Goal: Register for event/course

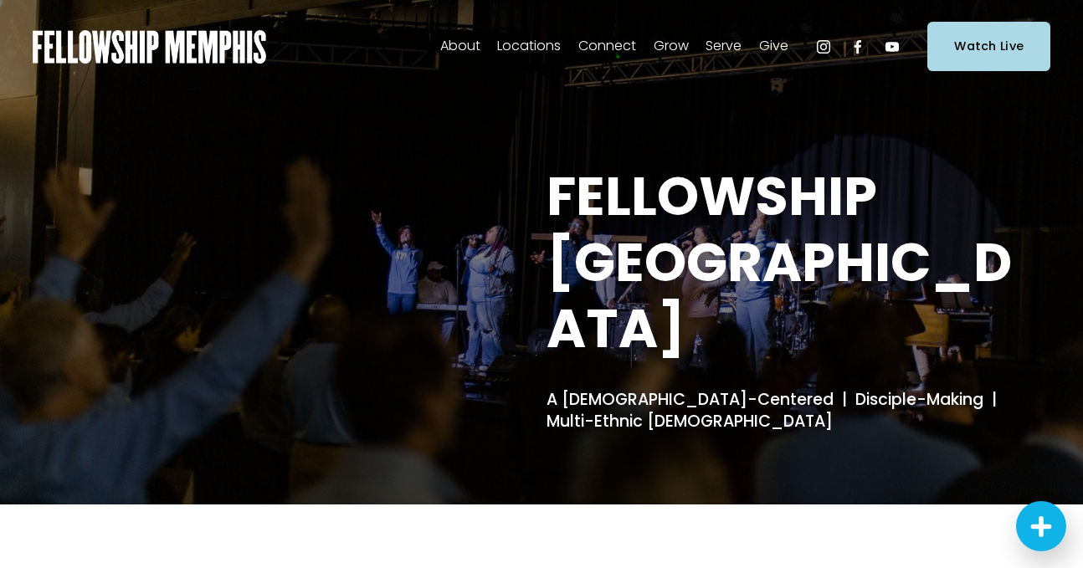
click at [619, 47] on span "Connect" at bounding box center [607, 46] width 58 height 24
click at [606, 35] on span "Connect" at bounding box center [607, 46] width 58 height 24
click at [621, 46] on span "Connect" at bounding box center [607, 46] width 58 height 24
click at [599, 49] on span "Connect" at bounding box center [607, 46] width 58 height 24
click at [612, 44] on span "Connect" at bounding box center [607, 46] width 58 height 24
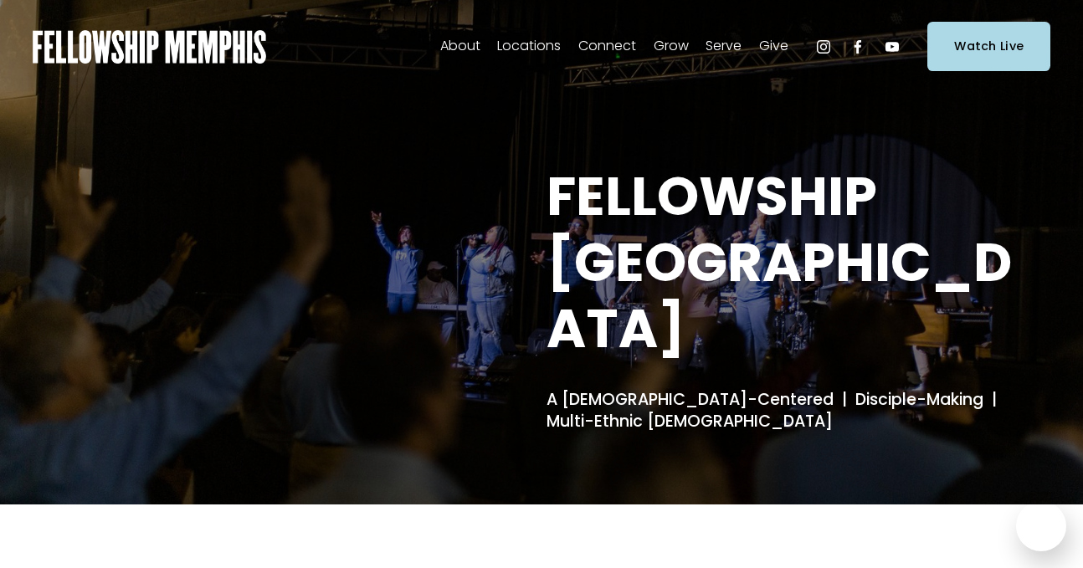
click at [672, 44] on span "Grow" at bounding box center [671, 46] width 35 height 24
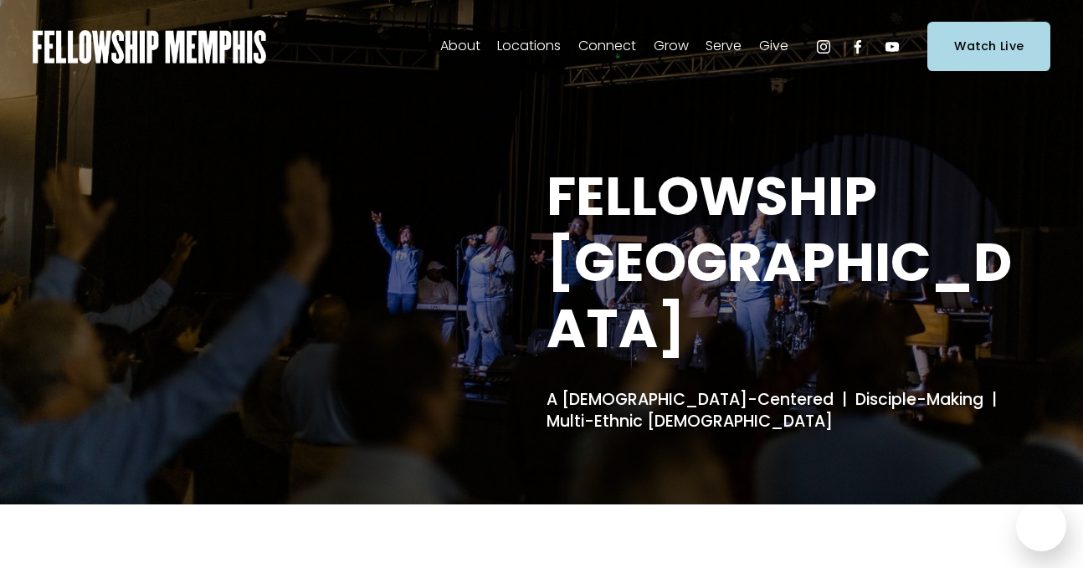
click at [672, 44] on span "Grow" at bounding box center [671, 46] width 35 height 24
click at [0, 0] on span "Women" at bounding box center [0, 0] width 0 height 0
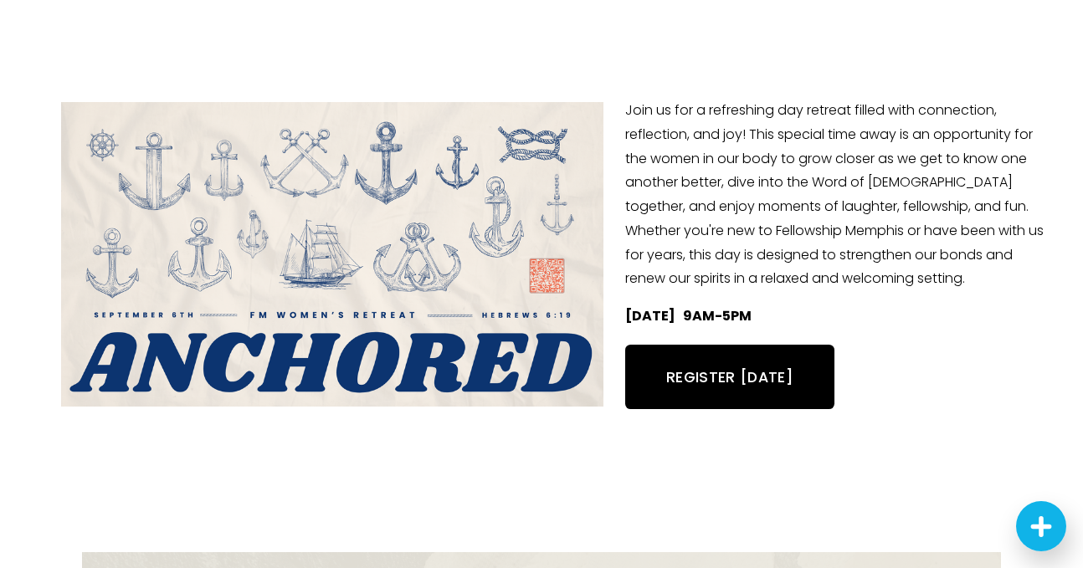
scroll to position [415, 0]
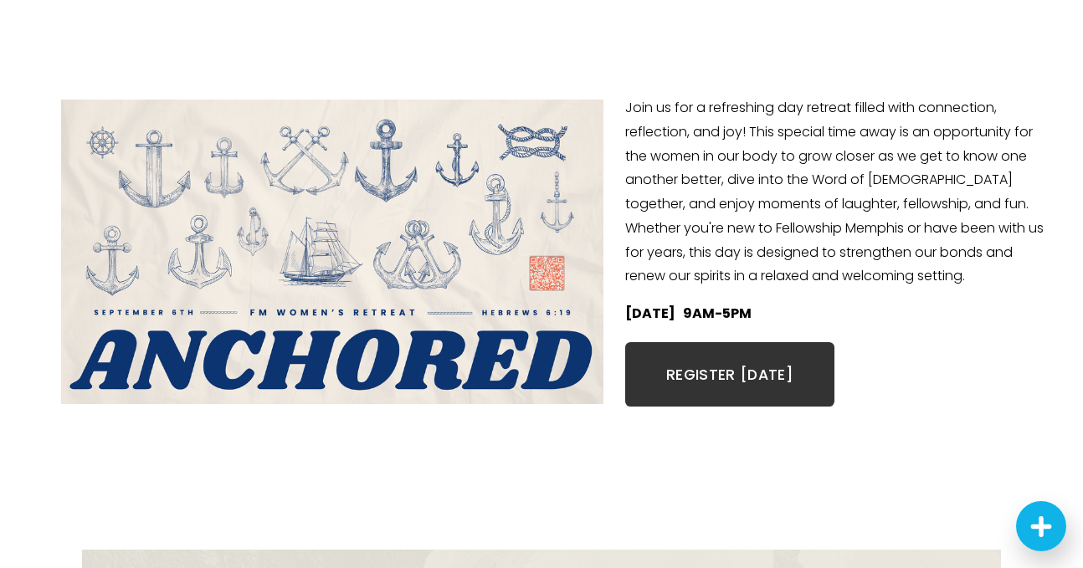
click at [726, 365] on link "REGISTER TODAY" at bounding box center [729, 374] width 209 height 64
